Goal: Ask a question

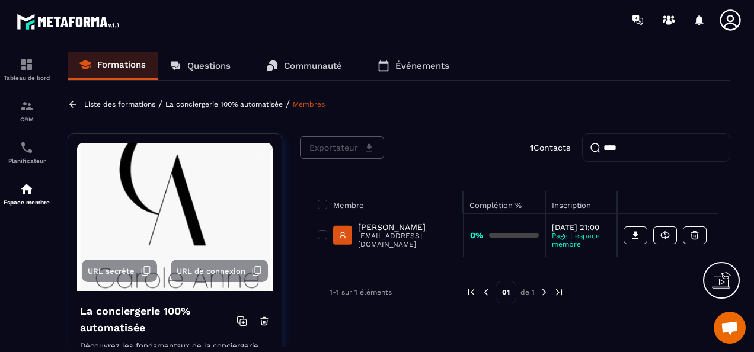
click at [199, 65] on p "Questions" at bounding box center [208, 65] width 43 height 11
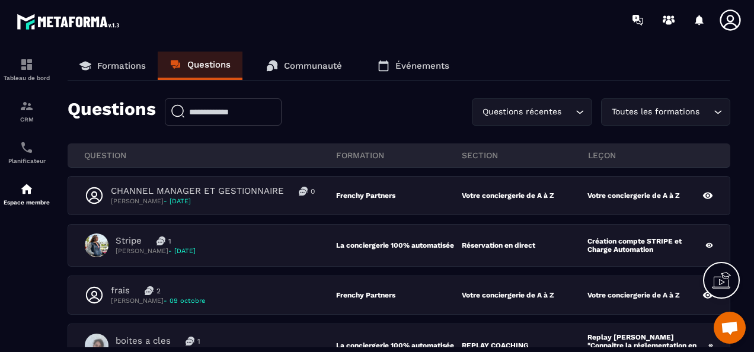
click at [666, 109] on div "Toutes les formations" at bounding box center [659, 111] width 104 height 13
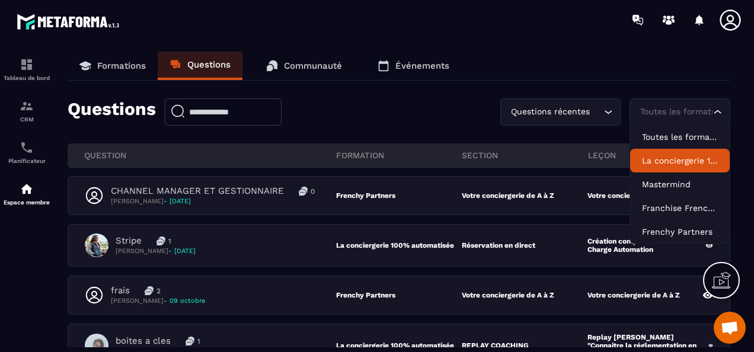
click at [668, 161] on p "La conciergerie 100% automatisée" at bounding box center [680, 161] width 76 height 12
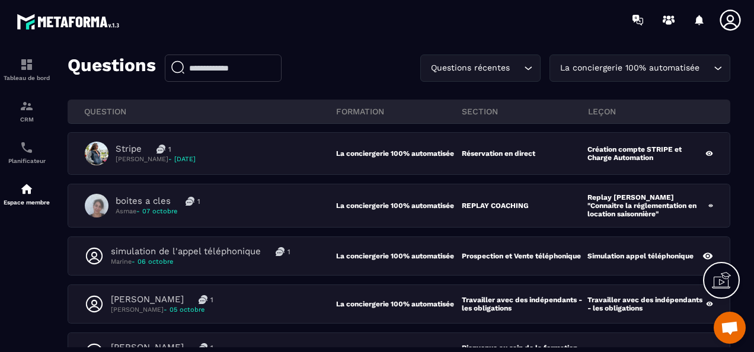
scroll to position [59, 0]
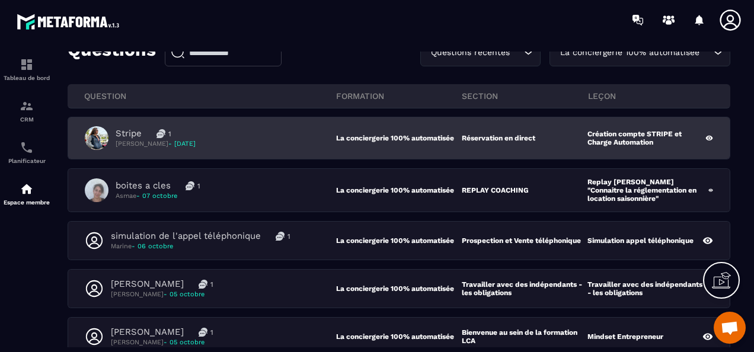
click at [269, 133] on div "Stripe 1 [PERSON_NAME] - [DATE]" at bounding box center [210, 138] width 251 height 24
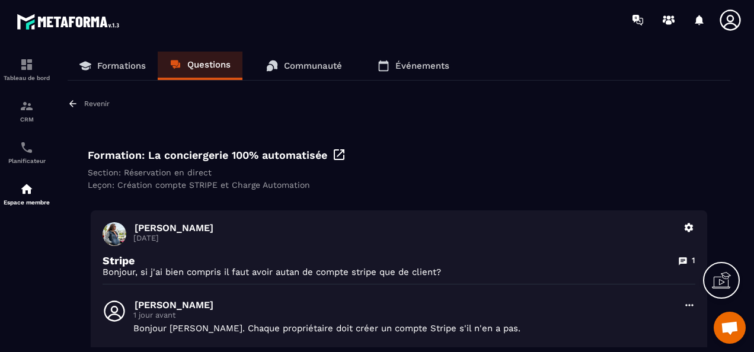
click at [204, 65] on p "Questions" at bounding box center [208, 64] width 43 height 11
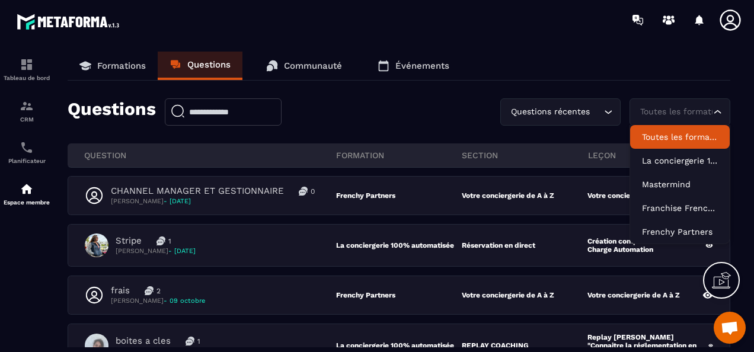
click at [654, 108] on div "Toutes les formations" at bounding box center [674, 111] width 76 height 13
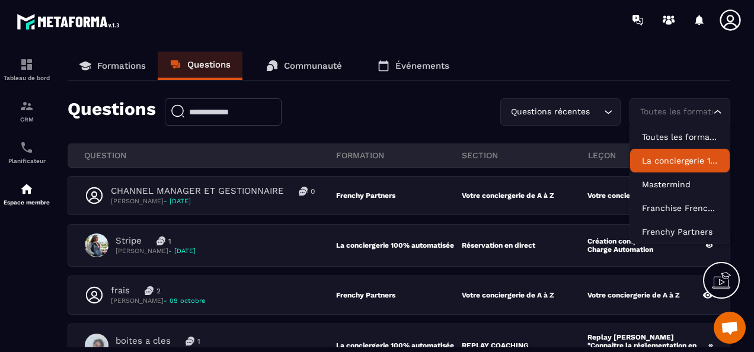
click at [679, 167] on li "La conciergerie 100% automatisée" at bounding box center [680, 161] width 100 height 24
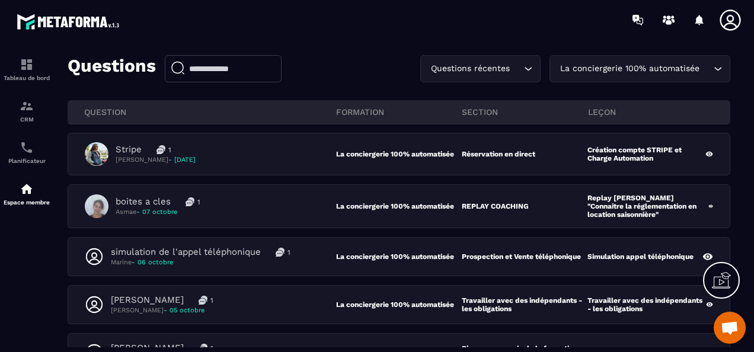
scroll to position [59, 0]
